Goal: Navigation & Orientation: Find specific page/section

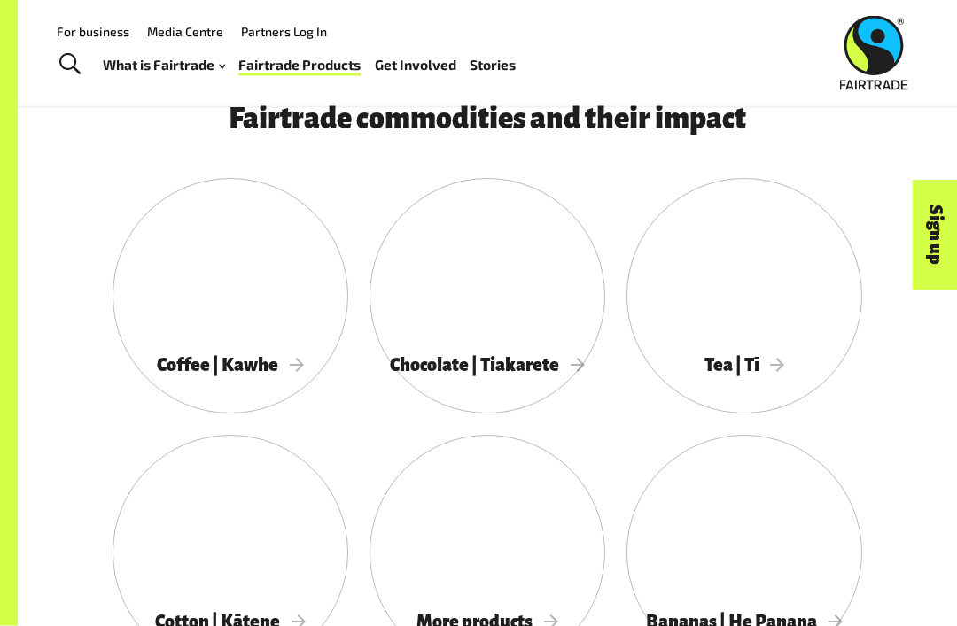
scroll to position [1240, 0]
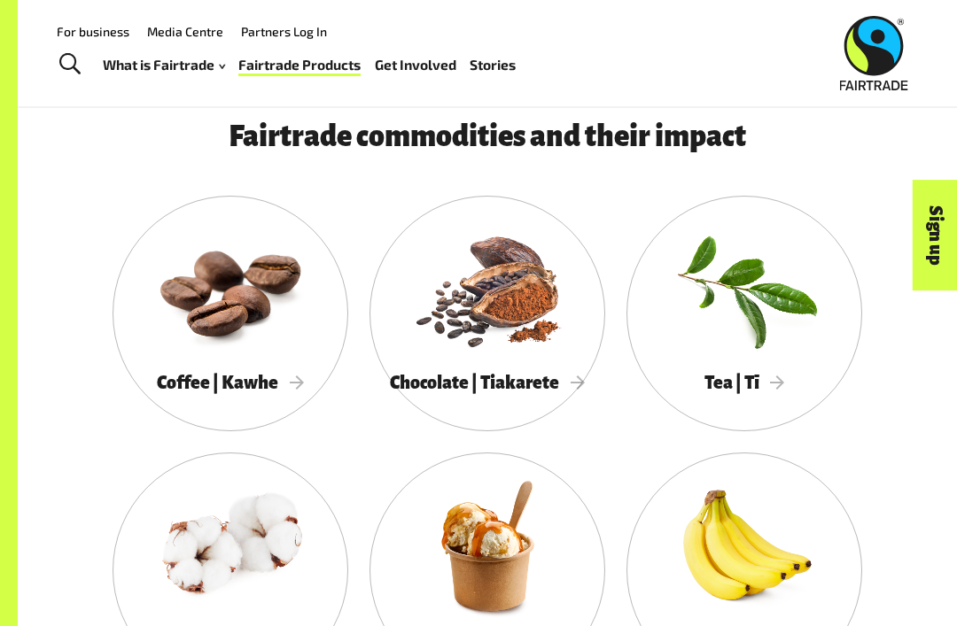
click at [529, 512] on div at bounding box center [487, 546] width 236 height 153
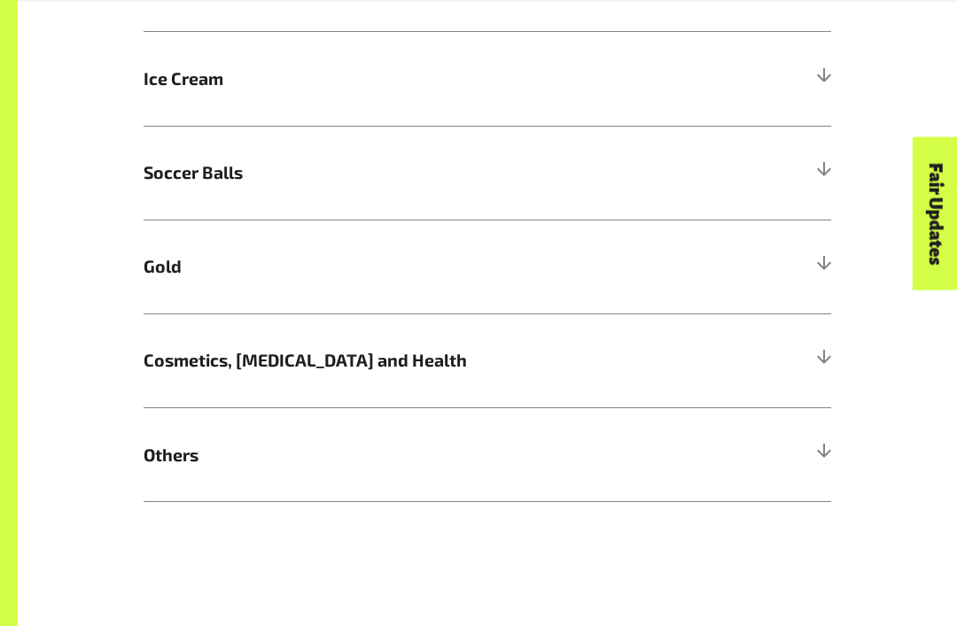
scroll to position [1087, 0]
click at [177, 461] on span "Others" at bounding box center [402, 455] width 516 height 26
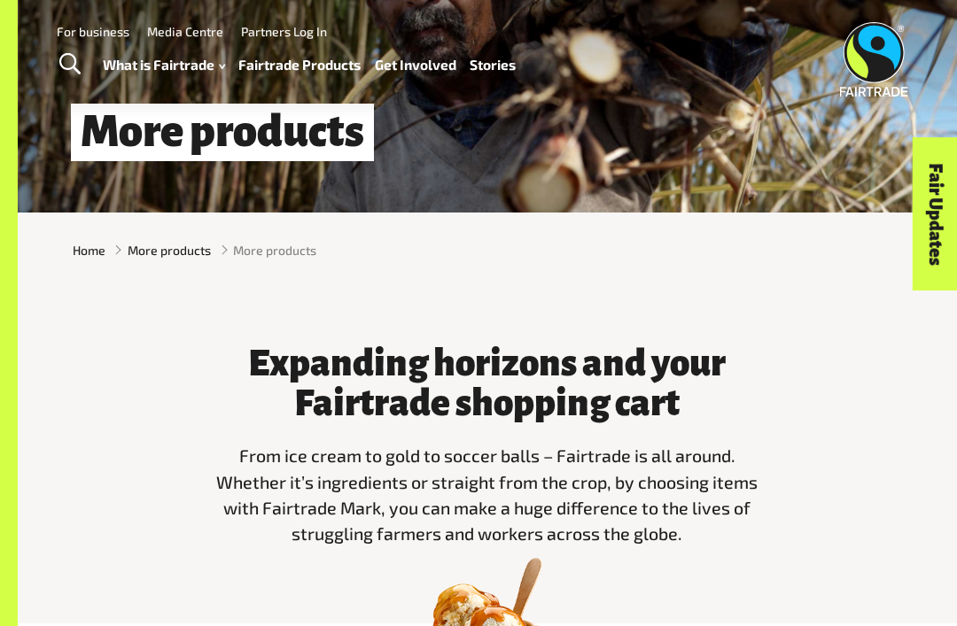
scroll to position [0, 0]
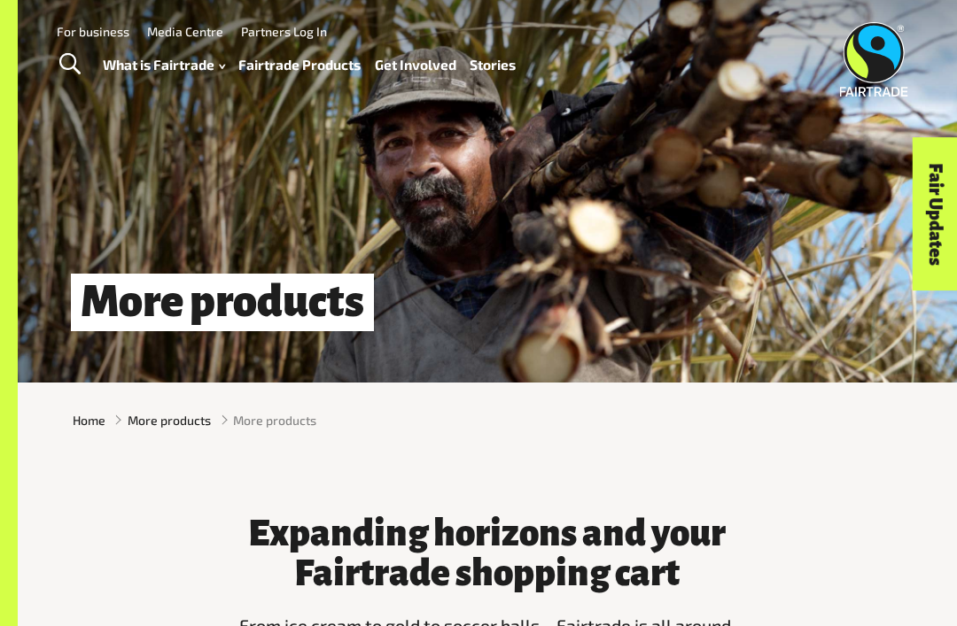
click at [109, 153] on link "Fast facts" at bounding box center [186, 166] width 195 height 27
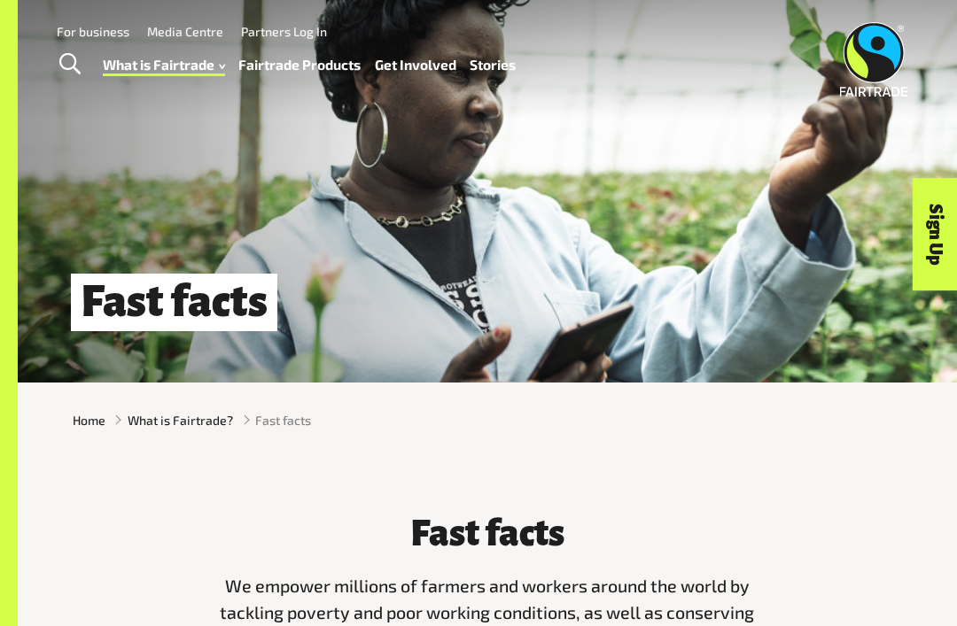
click at [258, 74] on link "Fairtrade Products" at bounding box center [299, 64] width 122 height 25
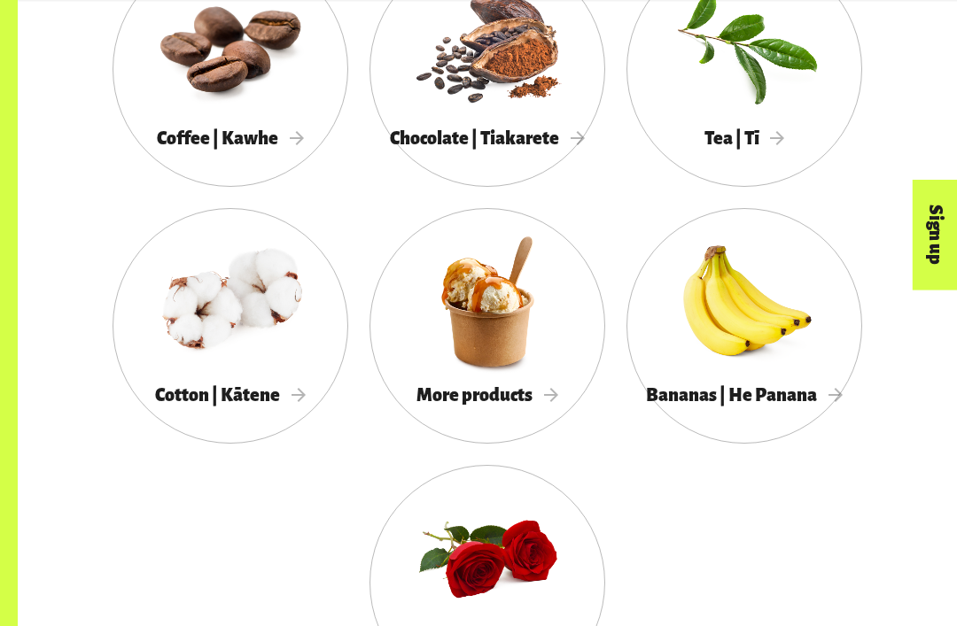
scroll to position [1485, 0]
click at [480, 402] on span "More products" at bounding box center [487, 394] width 142 height 19
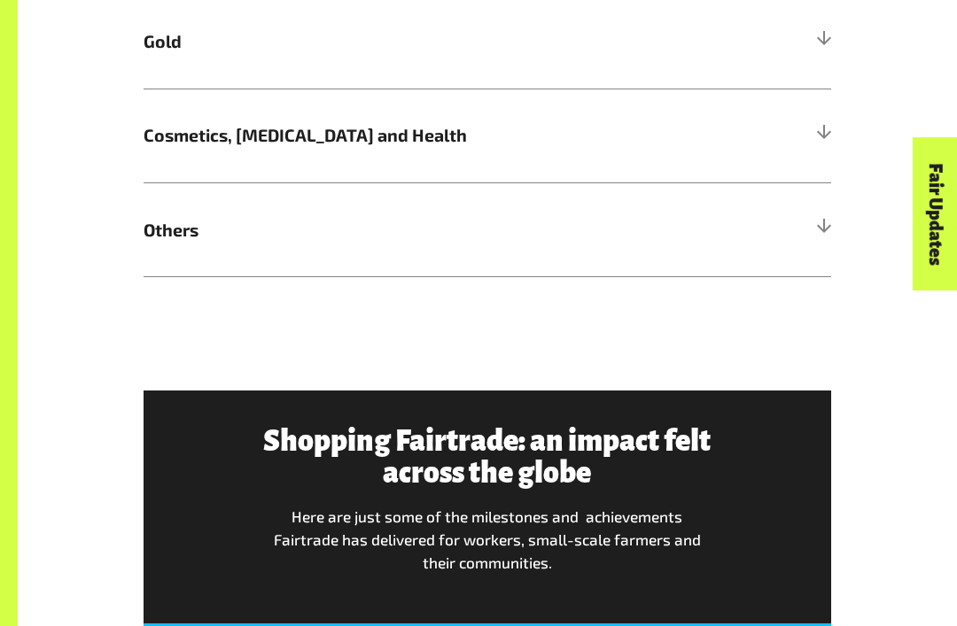
scroll to position [1332, 0]
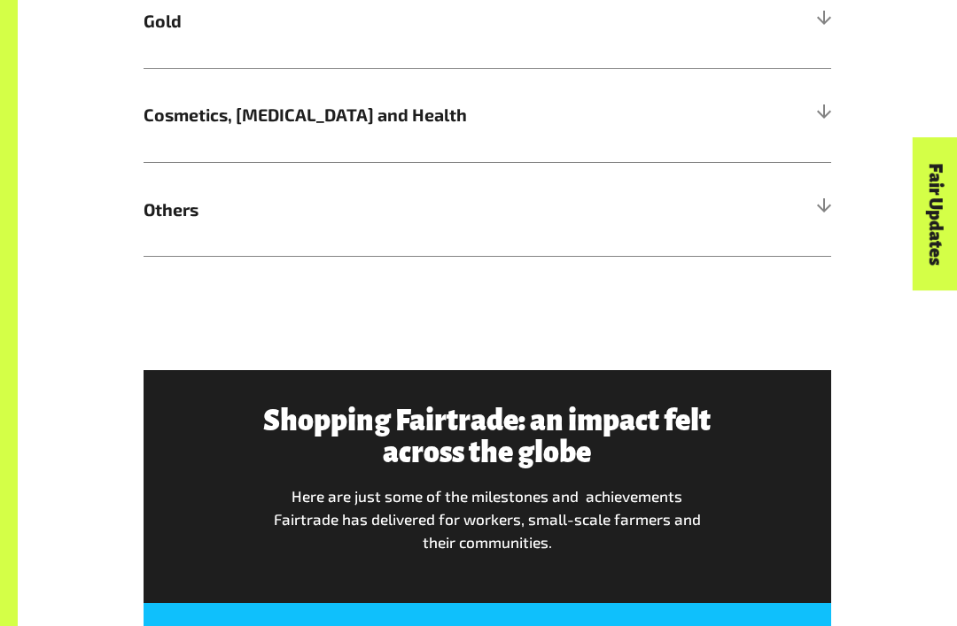
click at [795, 190] on h5 "Others" at bounding box center [487, 209] width 687 height 94
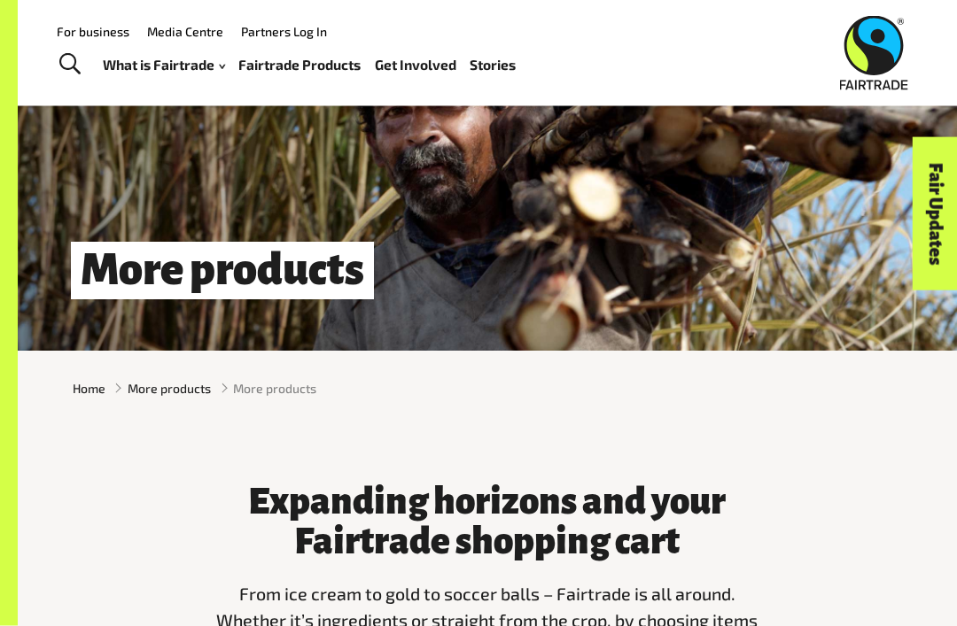
scroll to position [0, 0]
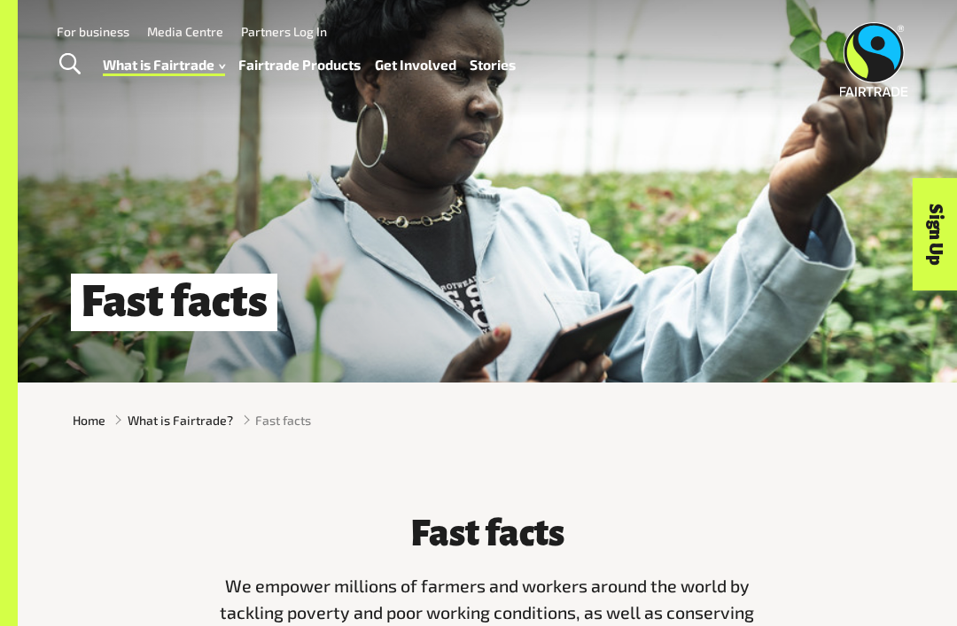
click at [278, 72] on link "Fairtrade Products" at bounding box center [299, 64] width 122 height 25
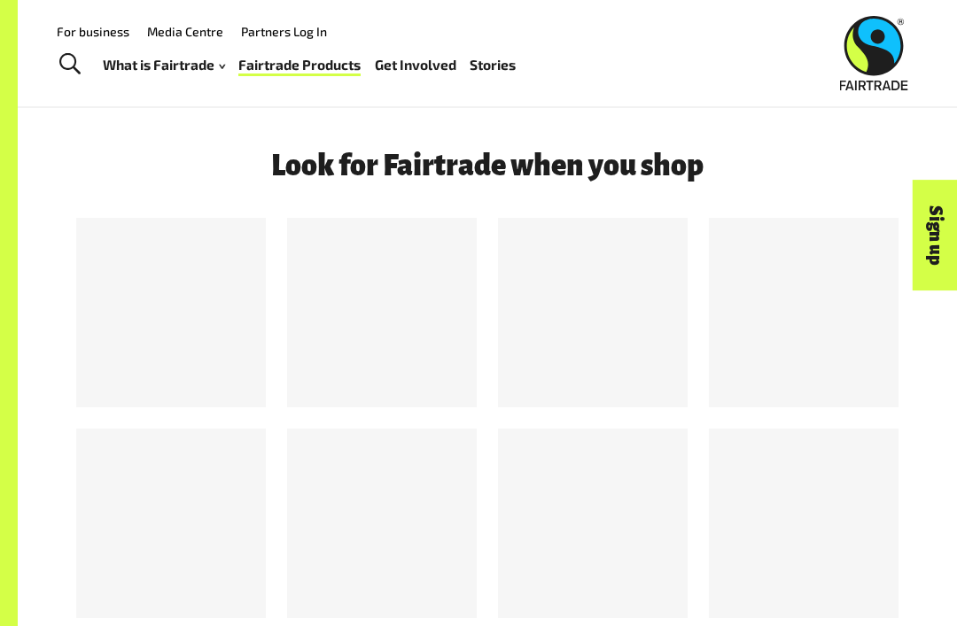
scroll to position [2109, 0]
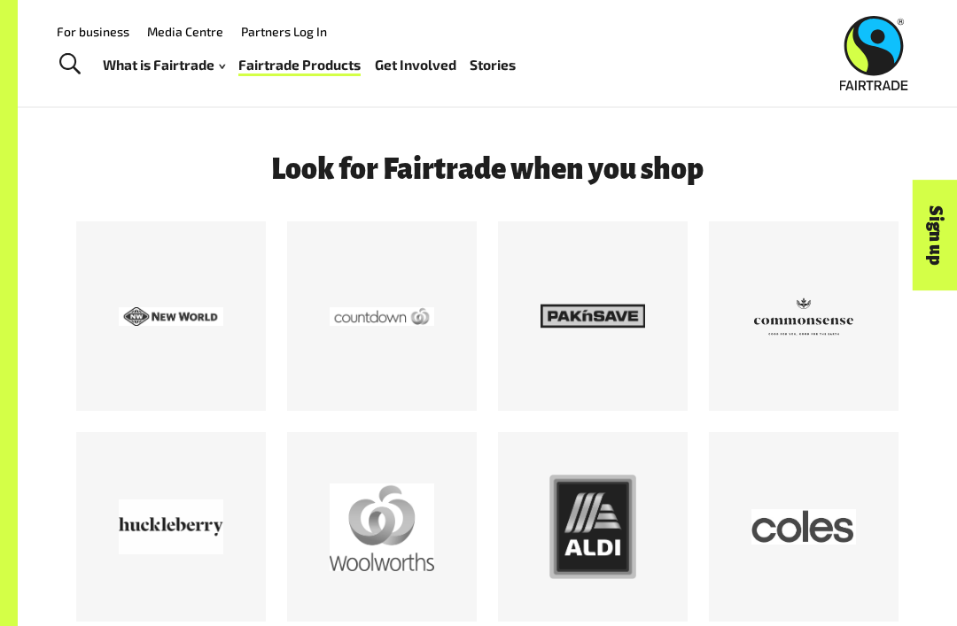
click at [437, 372] on div at bounding box center [382, 316] width 190 height 190
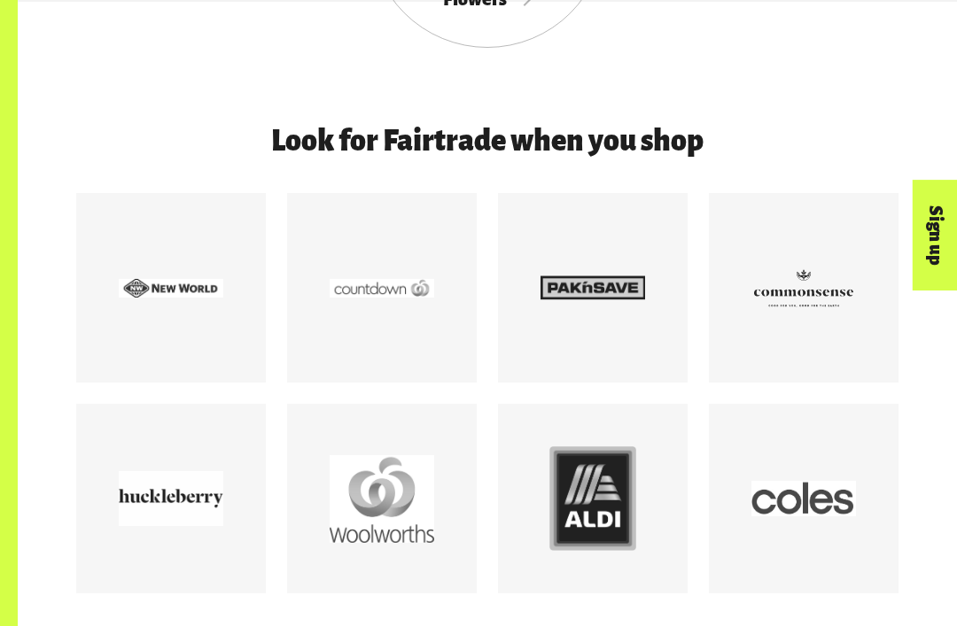
click at [376, 546] on div at bounding box center [382, 498] width 105 height 105
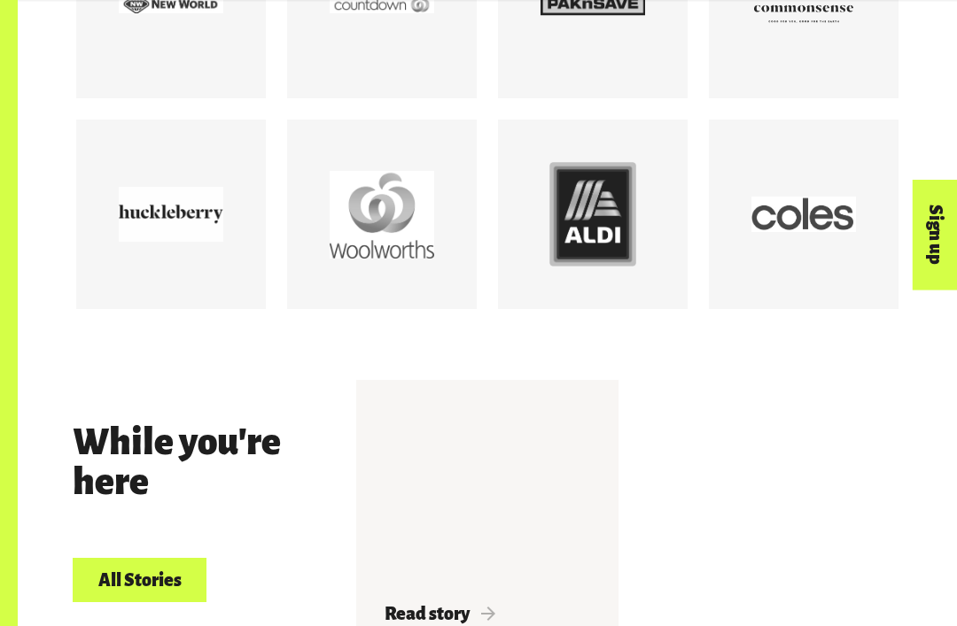
scroll to position [2426, 0]
